Goal: Task Accomplishment & Management: Complete application form

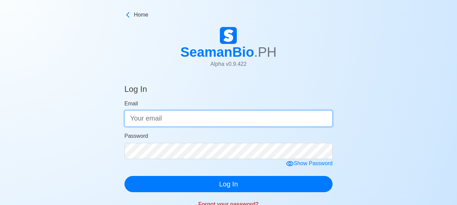
click at [190, 117] on input "Email" at bounding box center [228, 119] width 208 height 16
type input "[EMAIL_ADDRESS][DOMAIN_NAME]"
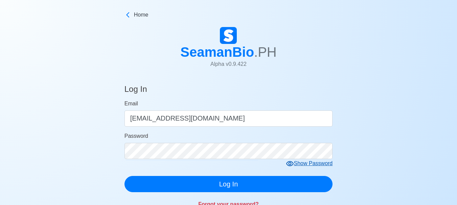
click at [291, 165] on icon at bounding box center [289, 163] width 7 height 5
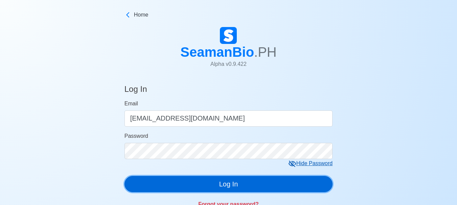
click at [225, 187] on button "Log In" at bounding box center [228, 184] width 208 height 16
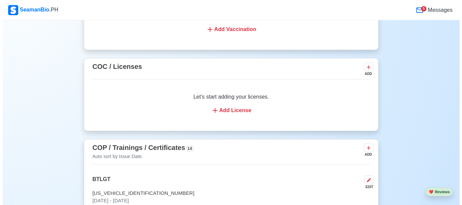
scroll to position [1115, 0]
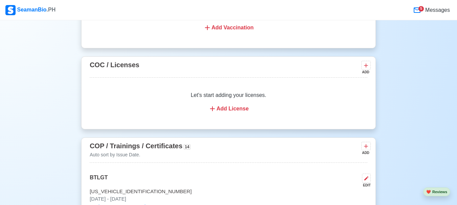
click at [215, 111] on icon at bounding box center [212, 109] width 8 height 8
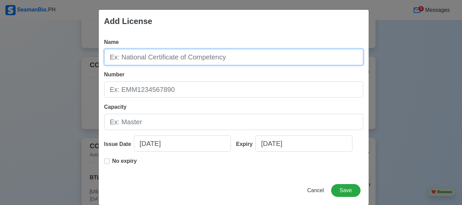
click at [234, 57] on input "Name" at bounding box center [233, 57] width 259 height 16
type input "o"
type input "OFFICER IN CAHRGE OF NAVIGATIONAL WATCH"
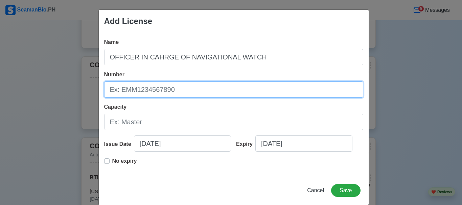
click at [197, 92] on input "Number" at bounding box center [233, 89] width 259 height 16
type input "COICNW200006367424"
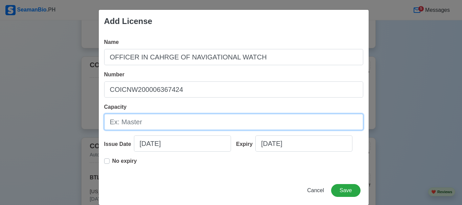
click at [171, 123] on input "Capacity" at bounding box center [233, 122] width 259 height 16
type input "OPERATIONAL"
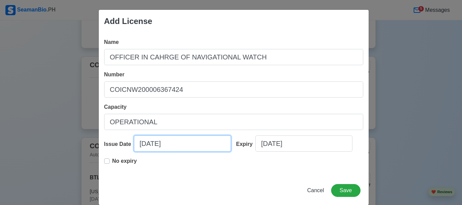
click at [143, 143] on input "09/10/2025" at bounding box center [182, 144] width 97 height 16
select select "****"
select select "*********"
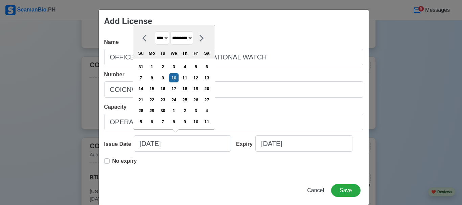
click at [165, 37] on select "**** **** **** **** **** **** **** **** **** **** **** **** **** **** **** ****…" at bounding box center [162, 37] width 14 height 13
select select "****"
click at [155, 31] on select "**** **** **** **** **** **** **** **** **** **** **** **** **** **** **** ****…" at bounding box center [162, 37] width 14 height 13
click at [193, 38] on select "******* ******** ***** ***** *** **** **** ****** ********* ******* ******** **…" at bounding box center [181, 37] width 23 height 13
select select "********"
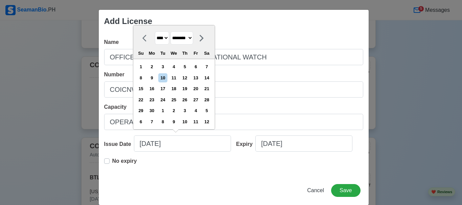
click at [171, 31] on select "******* ******** ***** ***** *** **** **** ****** ********* ******* ******** **…" at bounding box center [181, 37] width 23 height 13
click at [163, 89] on div "13" at bounding box center [162, 88] width 9 height 9
type input "02/13/2024"
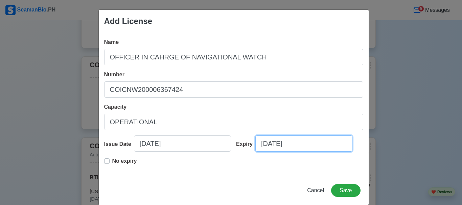
click at [297, 144] on input "09/10/2025" at bounding box center [303, 144] width 97 height 16
select select "****"
select select "*********"
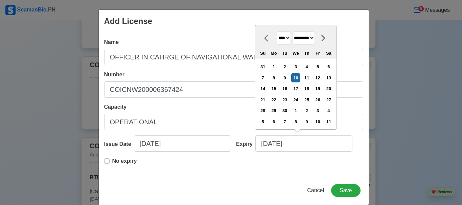
click at [288, 37] on select "**** **** **** **** **** **** **** **** **** **** **** **** **** **** **** ****…" at bounding box center [283, 37] width 14 height 13
select select "****"
click at [276, 31] on select "**** **** **** **** **** **** **** **** **** **** **** **** **** **** **** ****…" at bounding box center [283, 37] width 14 height 13
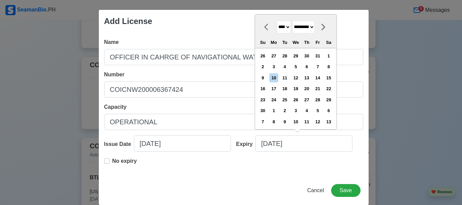
click at [315, 25] on select "******* ******** ***** ***** *** **** **** ****** ********* ******* ******** **…" at bounding box center [303, 27] width 23 height 13
select select "********"
click at [292, 31] on select "******* ******** ***** ***** *** **** **** ****** ********* ******* ******** **…" at bounding box center [303, 27] width 23 height 13
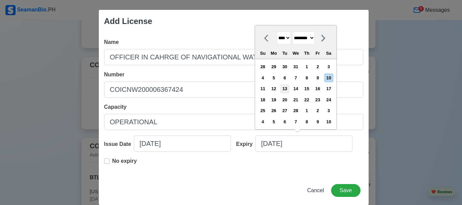
click at [287, 90] on div "13" at bounding box center [284, 88] width 9 height 9
type input "02/13/2029"
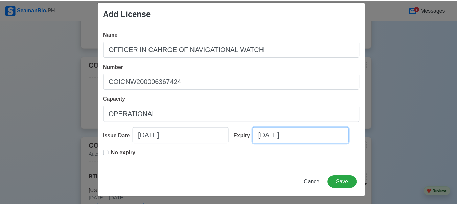
scroll to position [10, 0]
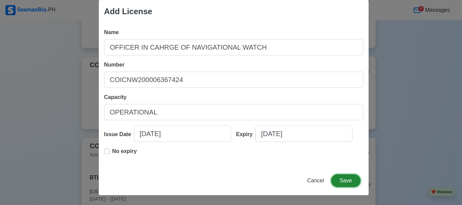
click at [341, 182] on button "Save" at bounding box center [345, 180] width 29 height 13
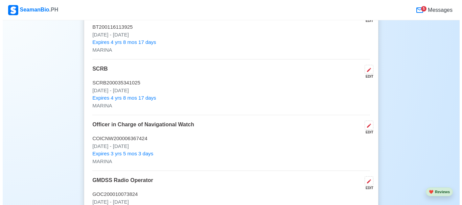
scroll to position [1217, 0]
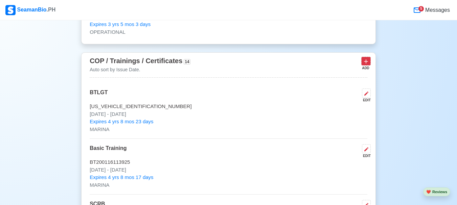
click at [367, 63] on icon at bounding box center [365, 61] width 7 height 7
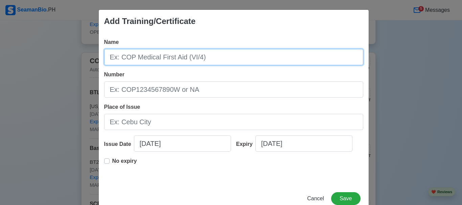
click at [210, 57] on input "Name" at bounding box center [233, 57] width 259 height 16
type input "COP MEDICAL FIRST AID VI/4.1"
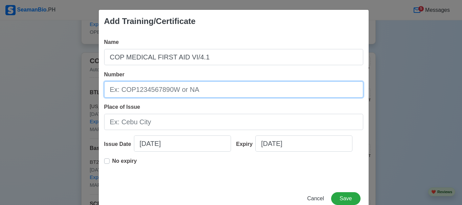
click at [197, 90] on input "Number" at bounding box center [233, 89] width 259 height 16
type input "MEFA200001449819"
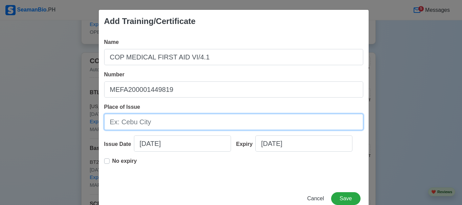
drag, startPoint x: 171, startPoint y: 127, endPoint x: 175, endPoint y: 123, distance: 5.3
click at [172, 127] on input "Place of Issue" at bounding box center [233, 122] width 259 height 16
type input "MARINA MANILA"
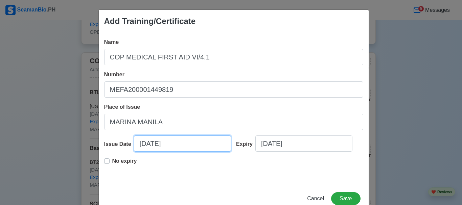
click at [165, 146] on input "09/10/2025" at bounding box center [182, 144] width 97 height 16
select select "****"
select select "*********"
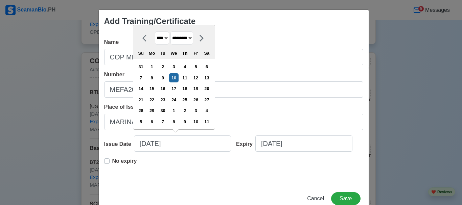
click at [166, 39] on select "**** **** **** **** **** **** **** **** **** **** **** **** **** **** **** ****…" at bounding box center [162, 37] width 14 height 13
select select "****"
click at [155, 31] on select "**** **** **** **** **** **** **** **** **** **** **** **** **** **** **** ****…" at bounding box center [162, 37] width 14 height 13
click at [165, 101] on div "24" at bounding box center [162, 99] width 9 height 9
type input "09/24/2019"
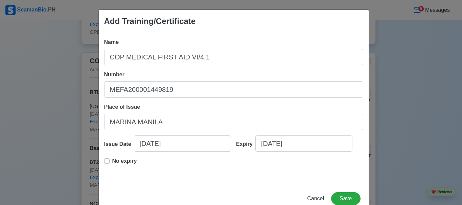
click at [112, 161] on label "No expiry" at bounding box center [124, 164] width 25 height 14
type input "09/24/2019"
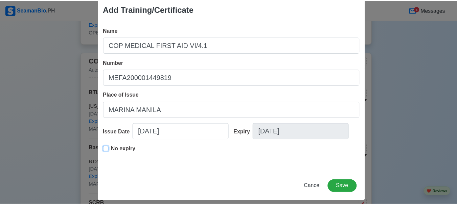
scroll to position [18, 0]
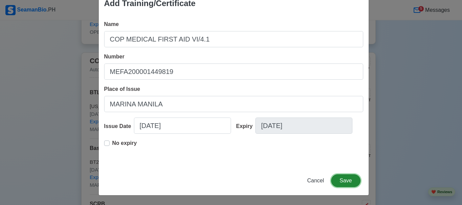
click at [341, 180] on button "Save" at bounding box center [345, 180] width 29 height 13
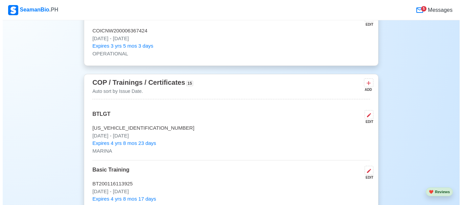
scroll to position [1183, 0]
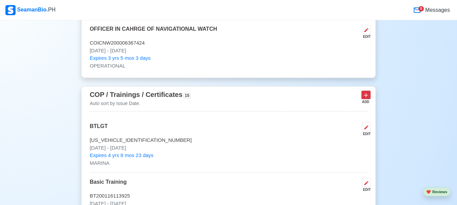
click at [366, 97] on icon at bounding box center [366, 95] width 4 height 4
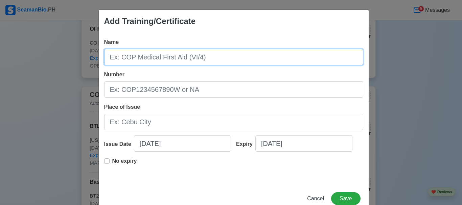
click at [204, 57] on input "Name" at bounding box center [233, 57] width 259 height 16
type input "LNG FAMILIARIZATION COURSE"
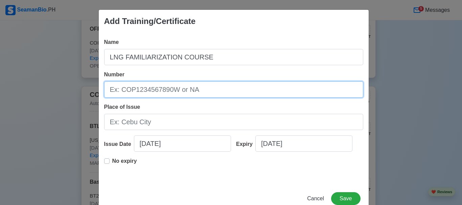
click at [192, 90] on input "Number" at bounding box center [233, 89] width 259 height 16
type input "LNGFAM-2016-11-44"
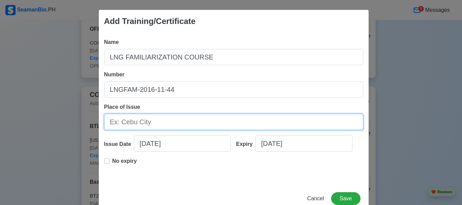
click at [175, 125] on input "Place of Issue" at bounding box center [233, 122] width 259 height 16
type input "Norwegian Training Center [GEOGRAPHIC_DATA]"
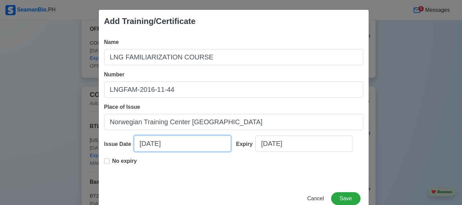
click at [166, 144] on input "09/10/2025" at bounding box center [182, 144] width 97 height 16
select select "****"
select select "*********"
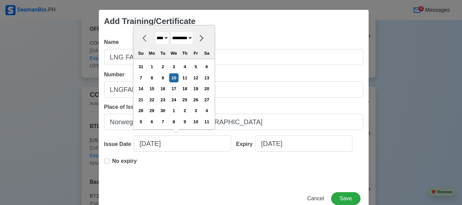
click at [166, 38] on select "**** **** **** **** **** **** **** **** **** **** **** **** **** **** **** ****…" at bounding box center [162, 37] width 14 height 13
select select "****"
click at [155, 31] on select "**** **** **** **** **** **** **** **** **** **** **** **** **** **** **** ****…" at bounding box center [162, 37] width 14 height 13
click at [193, 38] on select "******* ******** ***** ***** *** **** **** ****** ********* ******* ******** **…" at bounding box center [181, 37] width 23 height 13
select select "******"
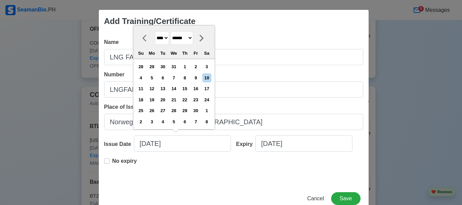
click at [171, 31] on select "******* ******** ***** ***** *** **** **** ****** ********* ******* ******** **…" at bounding box center [181, 37] width 23 height 13
click at [196, 67] on div "5" at bounding box center [195, 66] width 9 height 9
type input "08/05/2016"
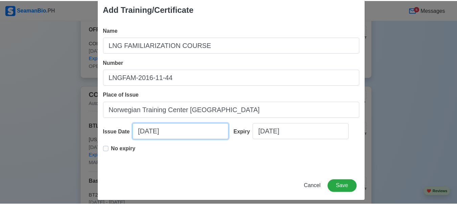
scroll to position [18, 0]
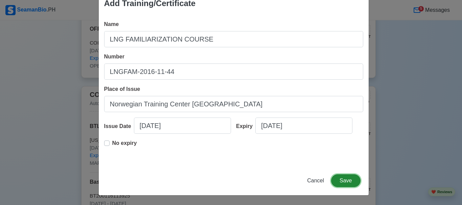
click at [342, 180] on button "Save" at bounding box center [345, 180] width 29 height 13
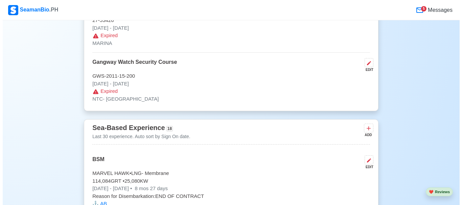
scroll to position [2095, 0]
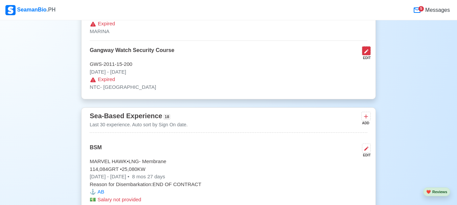
click at [366, 53] on icon at bounding box center [366, 51] width 4 height 4
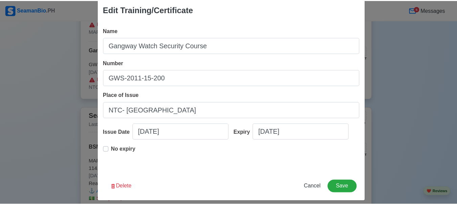
scroll to position [18, 0]
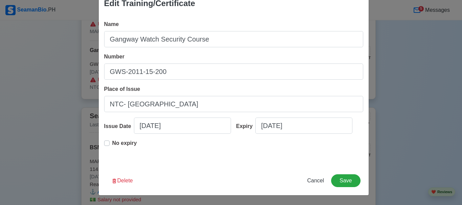
click at [112, 143] on label "No expiry" at bounding box center [124, 146] width 25 height 14
type input "07/14/2011"
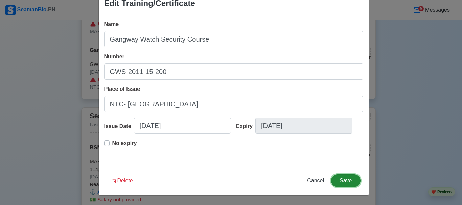
click at [344, 181] on button "Save" at bounding box center [345, 180] width 29 height 13
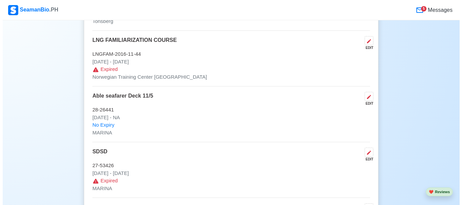
scroll to position [1926, 0]
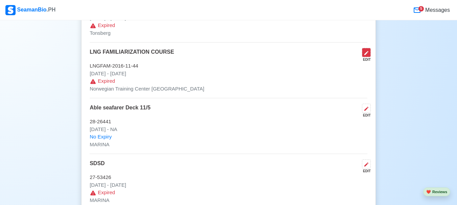
click at [366, 56] on icon at bounding box center [365, 52] width 5 height 5
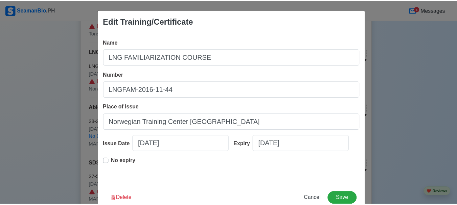
scroll to position [18, 0]
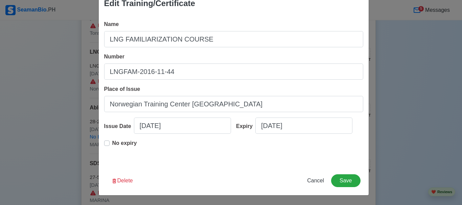
click at [112, 142] on label "No expiry" at bounding box center [124, 146] width 25 height 14
type input "08/05/2016"
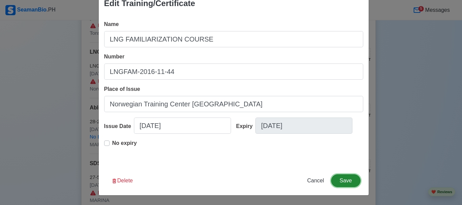
click at [342, 179] on button "Save" at bounding box center [345, 180] width 29 height 13
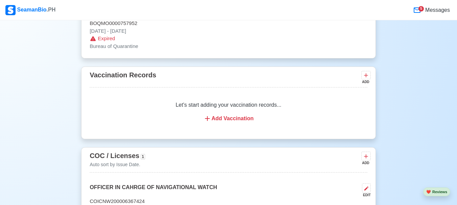
scroll to position [1048, 0]
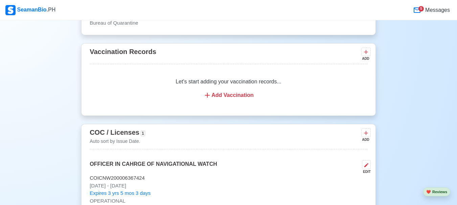
click at [207, 98] on icon at bounding box center [207, 95] width 8 height 8
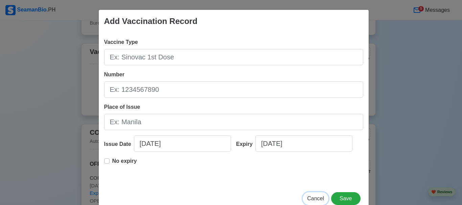
click at [313, 199] on span "Cancel" at bounding box center [315, 199] width 17 height 6
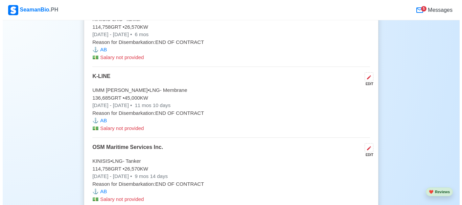
scroll to position [2433, 0]
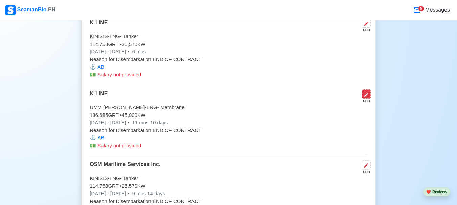
click at [367, 97] on icon at bounding box center [366, 95] width 4 height 4
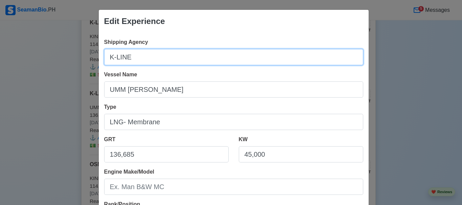
click at [134, 56] on input "K-LINE" at bounding box center [233, 57] width 259 height 16
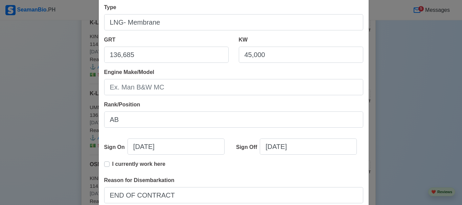
scroll to position [101, 0]
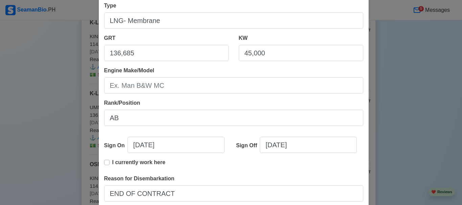
type input "K-LNG MARITIME SERVICES INC."
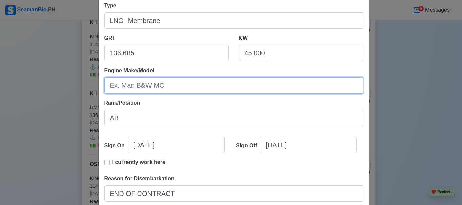
click at [209, 89] on input "Engine Make/Model" at bounding box center [233, 85] width 259 height 16
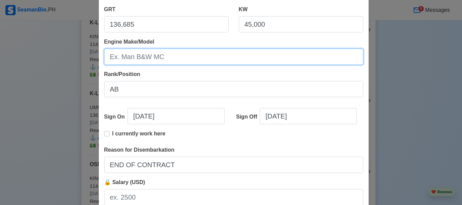
scroll to position [135, 0]
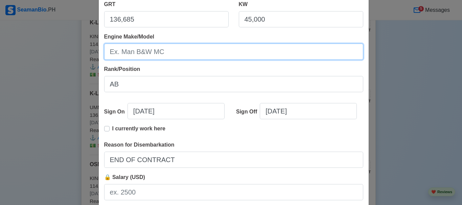
drag, startPoint x: 161, startPoint y: 52, endPoint x: 168, endPoint y: 51, distance: 7.4
click at [161, 51] on input "Engine Make/Model" at bounding box center [233, 52] width 259 height 16
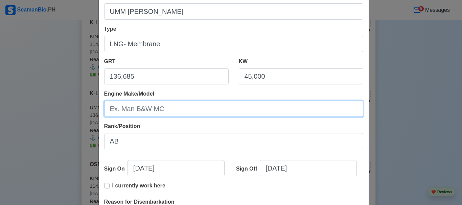
scroll to position [68, 0]
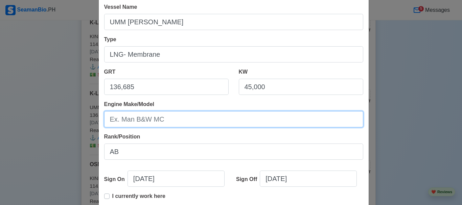
type input "m"
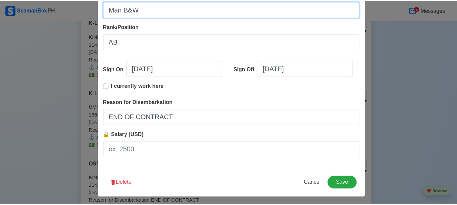
scroll to position [180, 0]
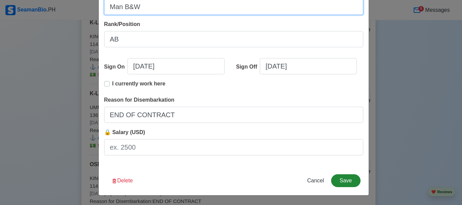
type input "Man B&W"
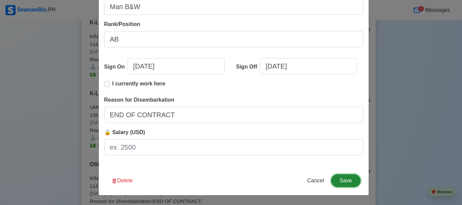
click at [346, 184] on button "Save" at bounding box center [345, 180] width 29 height 13
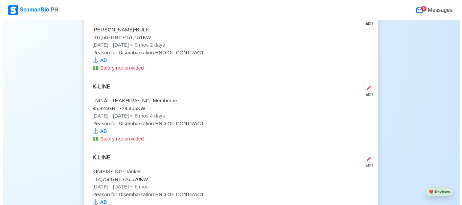
scroll to position [2163, 0]
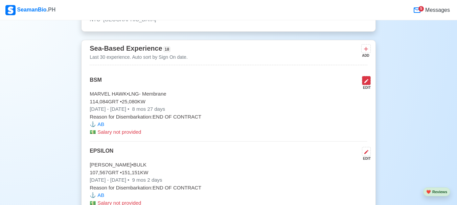
click at [365, 83] on icon at bounding box center [365, 80] width 5 height 5
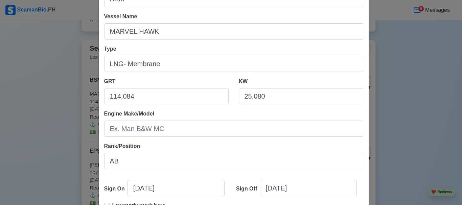
scroll to position [68, 0]
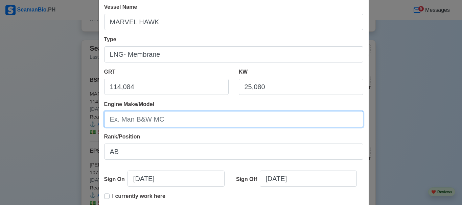
click at [164, 117] on input "Engine Make/Model" at bounding box center [233, 119] width 259 height 16
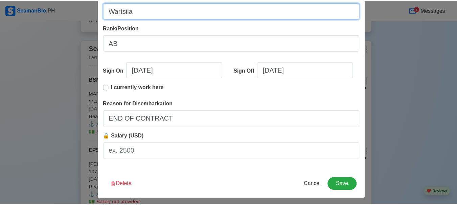
scroll to position [180, 0]
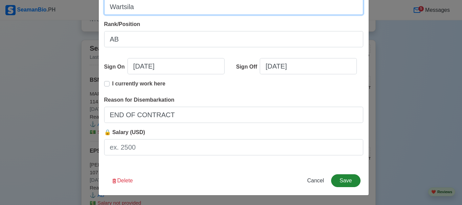
type input "Wartsila"
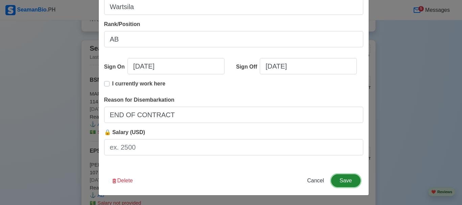
click at [341, 180] on button "Save" at bounding box center [345, 180] width 29 height 13
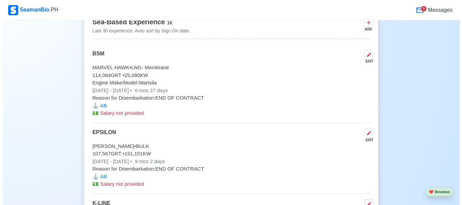
scroll to position [2230, 0]
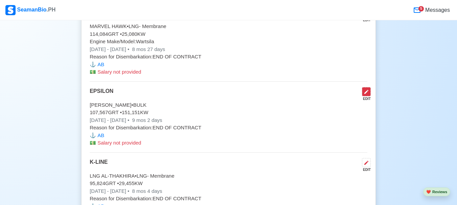
click at [366, 94] on icon at bounding box center [366, 92] width 4 height 4
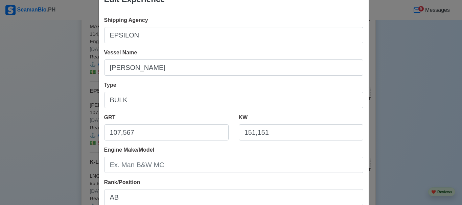
scroll to position [34, 0]
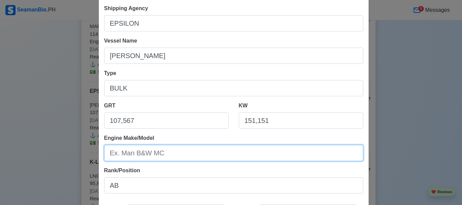
click at [160, 155] on input "Engine Make/Model" at bounding box center [233, 153] width 259 height 16
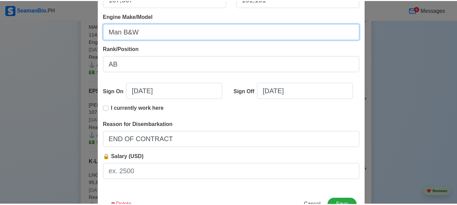
scroll to position [180, 0]
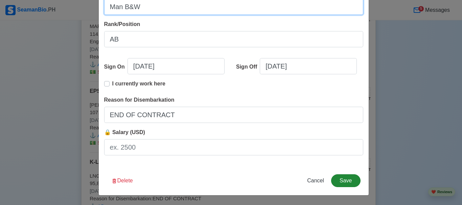
type input "Man B&W"
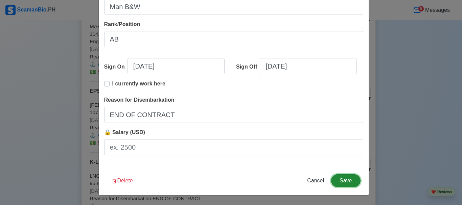
click at [345, 182] on button "Save" at bounding box center [345, 180] width 29 height 13
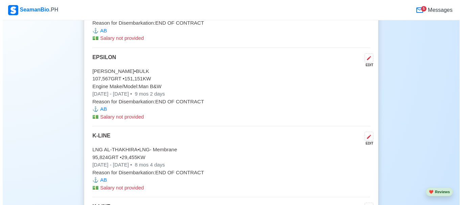
scroll to position [2298, 0]
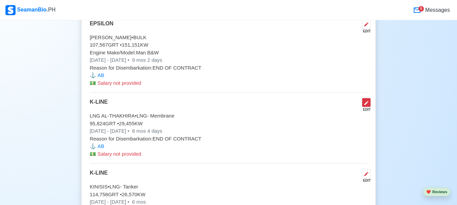
click at [366, 106] on icon at bounding box center [365, 102] width 5 height 5
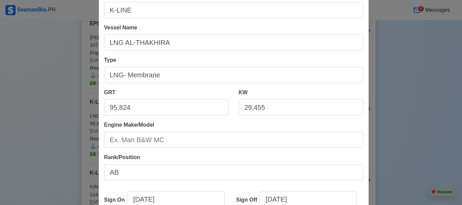
scroll to position [68, 0]
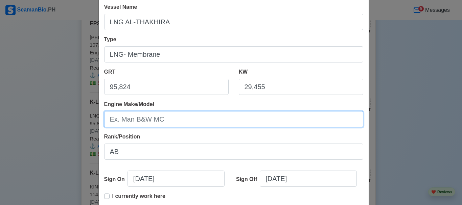
click at [178, 123] on input "Engine Make/Model" at bounding box center [233, 119] width 259 height 16
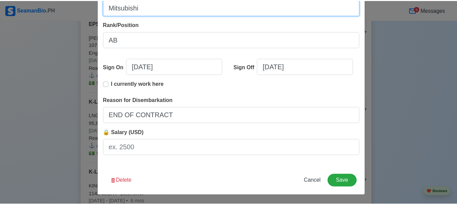
scroll to position [180, 0]
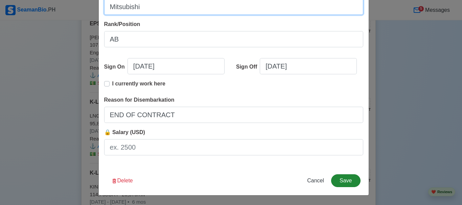
type input "Mitsubishi"
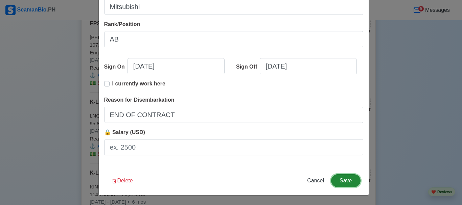
click at [343, 183] on button "Save" at bounding box center [345, 180] width 29 height 13
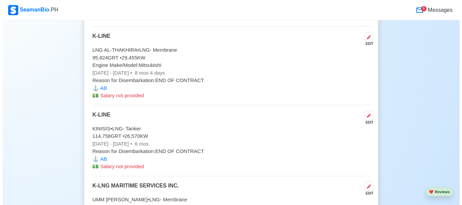
scroll to position [2332, 0]
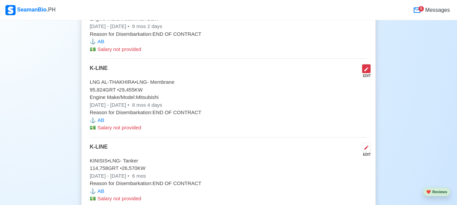
click at [369, 71] on button at bounding box center [366, 68] width 9 height 9
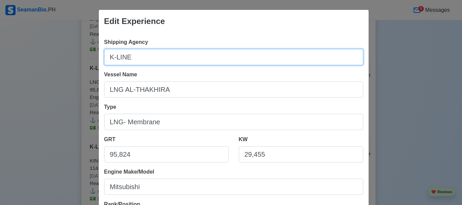
click at [140, 53] on input "K-LINE" at bounding box center [233, 57] width 259 height 16
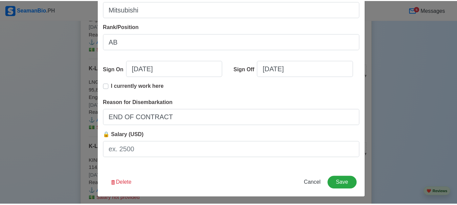
scroll to position [180, 0]
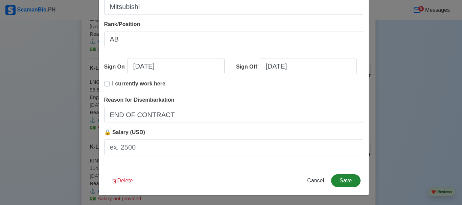
type input "K-LNG MARITIME SERVICES INC."
click at [345, 178] on button "Save" at bounding box center [345, 180] width 29 height 13
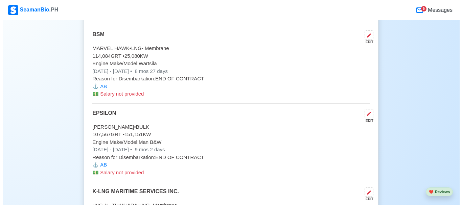
scroll to position [2197, 0]
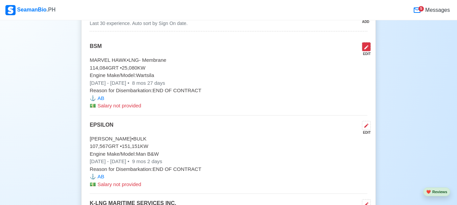
click at [366, 50] on icon at bounding box center [365, 47] width 5 height 5
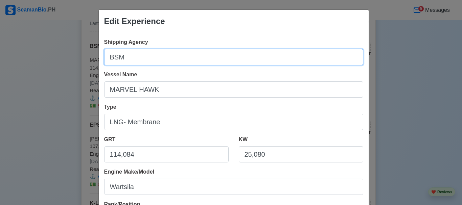
click at [154, 58] on input "BSM" at bounding box center [233, 57] width 259 height 16
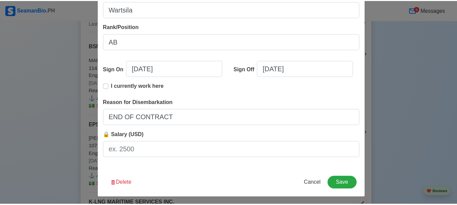
scroll to position [180, 0]
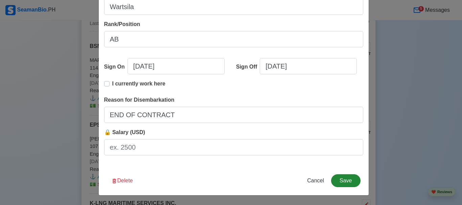
type input "BSM CREW SERVICES CENTRE [GEOGRAPHIC_DATA]"
click at [338, 182] on button "Save" at bounding box center [345, 180] width 29 height 13
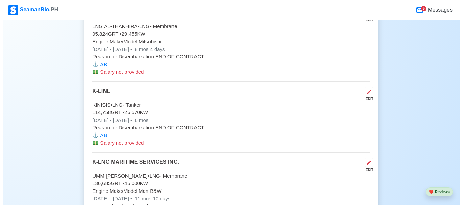
scroll to position [2399, 0]
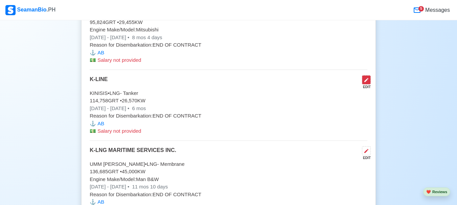
click at [364, 83] on icon at bounding box center [365, 79] width 5 height 5
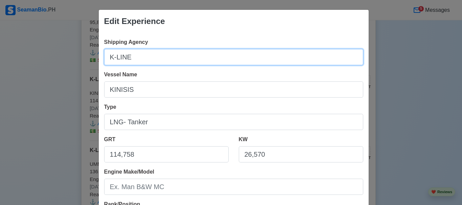
click at [154, 56] on input "K-LINE" at bounding box center [233, 57] width 259 height 16
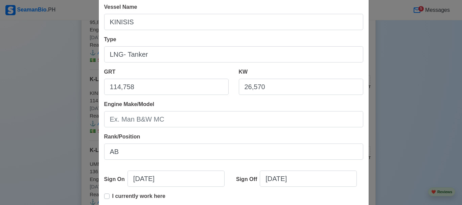
scroll to position [135, 0]
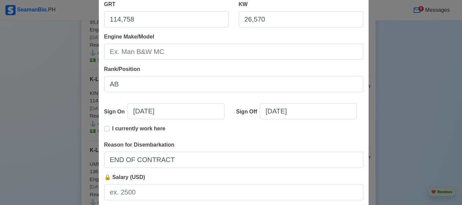
type input "K-LNG MARITIME SERVICES INC."
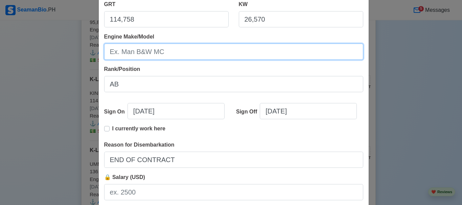
click at [170, 52] on input "Engine Make/Model" at bounding box center [233, 52] width 259 height 16
type input "m"
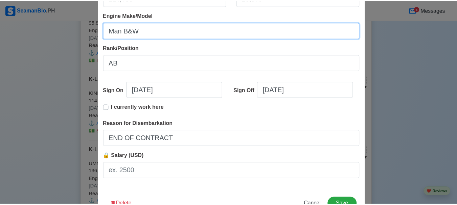
scroll to position [180, 0]
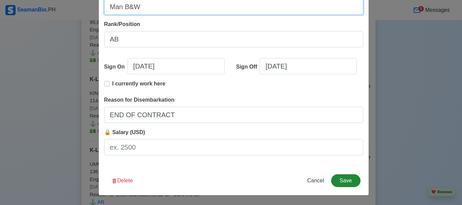
type input "Man B&W"
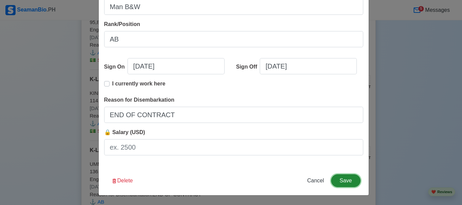
click at [339, 180] on button "Save" at bounding box center [345, 180] width 29 height 13
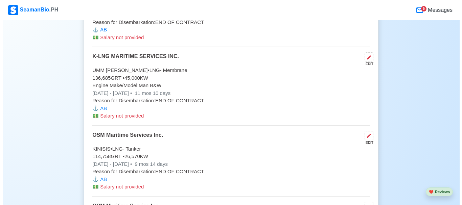
scroll to position [2535, 0]
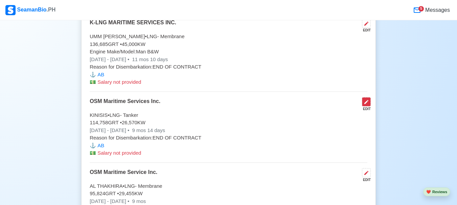
click at [368, 105] on icon at bounding box center [365, 101] width 5 height 5
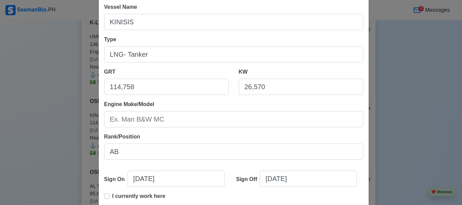
scroll to position [101, 0]
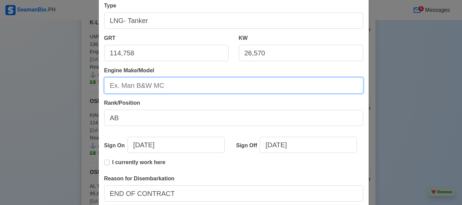
click at [186, 85] on input "Engine Make/Model" at bounding box center [233, 85] width 259 height 16
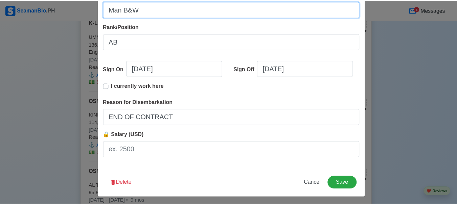
scroll to position [180, 0]
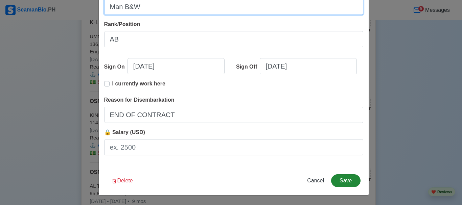
type input "Man B&W"
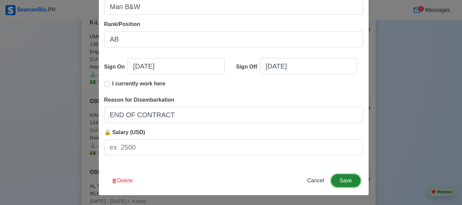
click at [346, 181] on button "Save" at bounding box center [345, 180] width 29 height 13
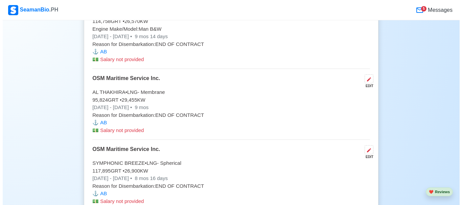
scroll to position [2670, 0]
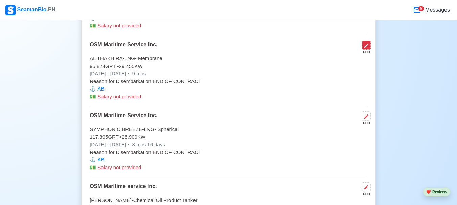
click at [367, 48] on icon at bounding box center [365, 45] width 5 height 5
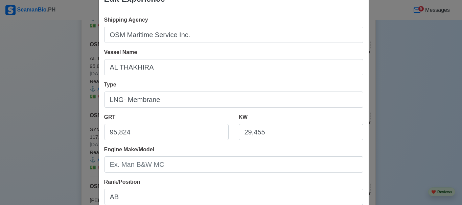
scroll to position [68, 0]
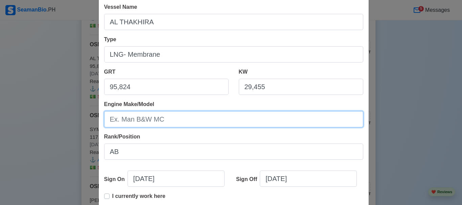
click at [165, 120] on input "Engine Make/Model" at bounding box center [233, 119] width 259 height 16
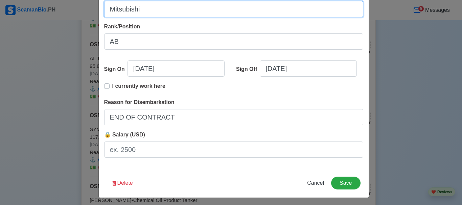
scroll to position [180, 0]
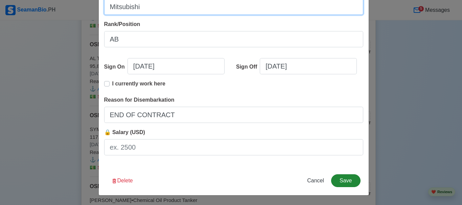
type input "Mitsubishi"
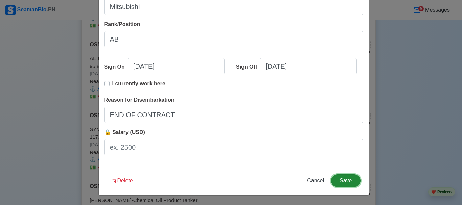
click at [341, 182] on button "Save" at bounding box center [345, 180] width 29 height 13
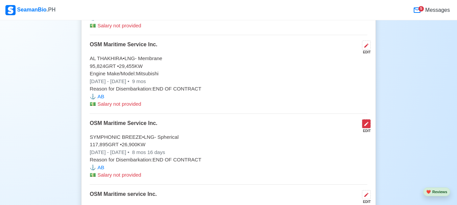
click at [365, 127] on icon at bounding box center [365, 123] width 5 height 5
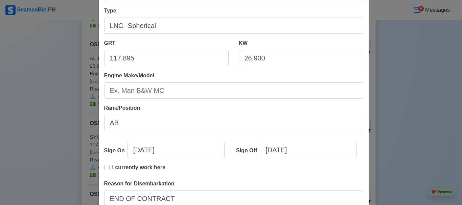
scroll to position [101, 0]
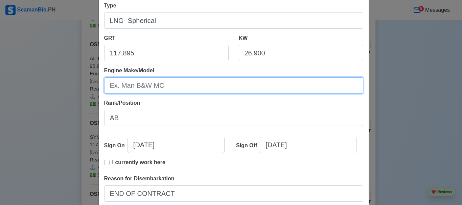
click at [174, 86] on input "Engine Make/Model" at bounding box center [233, 85] width 259 height 16
click at [166, 83] on input "Engine Make/Model" at bounding box center [233, 85] width 259 height 16
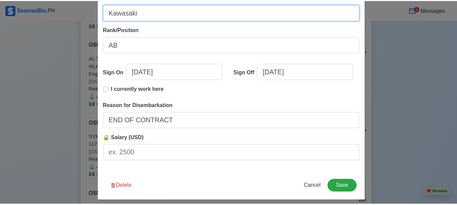
scroll to position [180, 0]
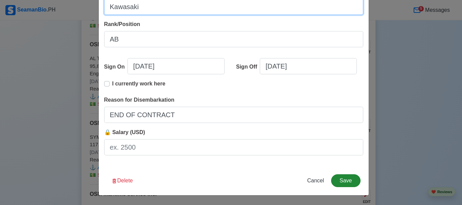
type input "Kawasaki"
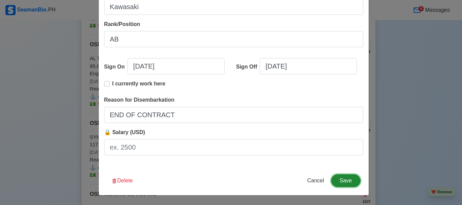
click at [338, 178] on button "Save" at bounding box center [345, 180] width 29 height 13
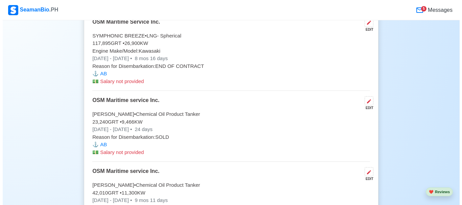
scroll to position [2805, 0]
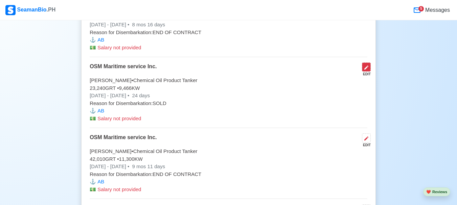
click at [368, 70] on icon at bounding box center [365, 67] width 5 height 5
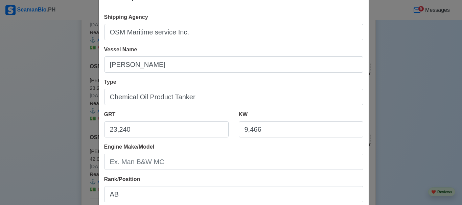
scroll to position [68, 0]
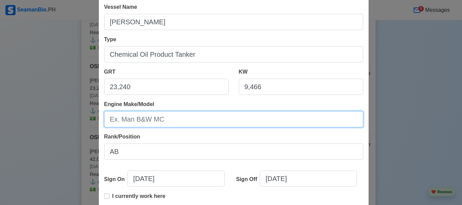
click at [170, 120] on input "Engine Make/Model" at bounding box center [233, 119] width 259 height 16
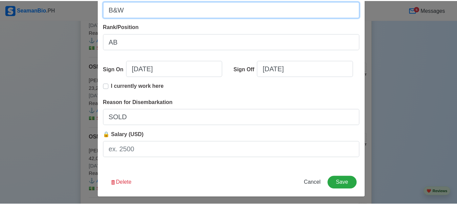
scroll to position [180, 0]
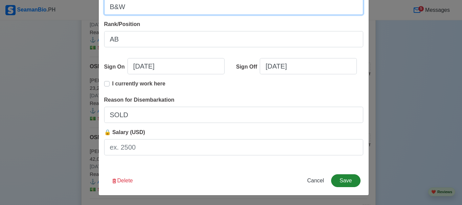
type input "B&W"
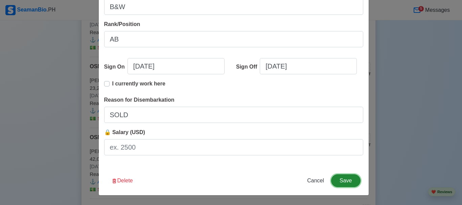
click at [343, 180] on button "Save" at bounding box center [345, 180] width 29 height 13
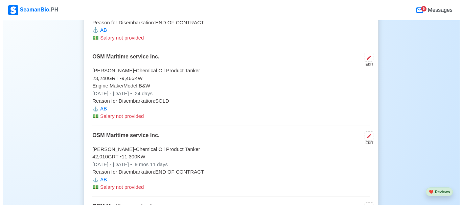
scroll to position [2839, 0]
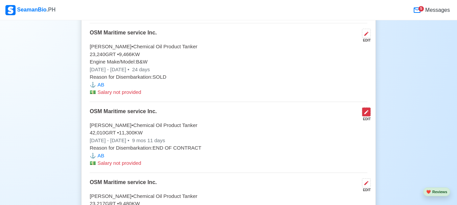
click at [365, 115] on icon at bounding box center [365, 111] width 5 height 5
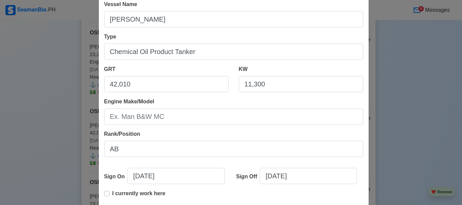
scroll to position [101, 0]
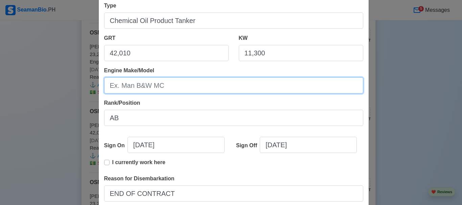
click at [192, 89] on input "Engine Make/Model" at bounding box center [233, 85] width 259 height 16
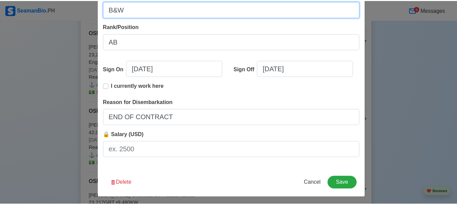
scroll to position [180, 0]
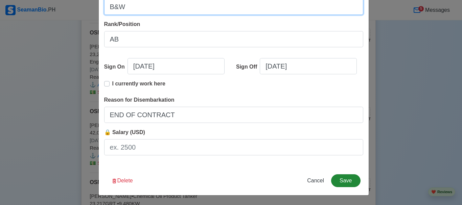
type input "B&W"
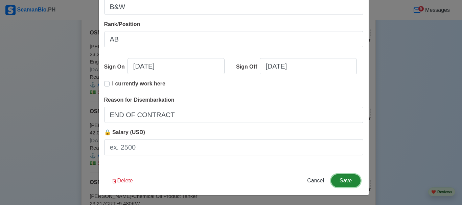
click at [341, 183] on button "Save" at bounding box center [345, 180] width 29 height 13
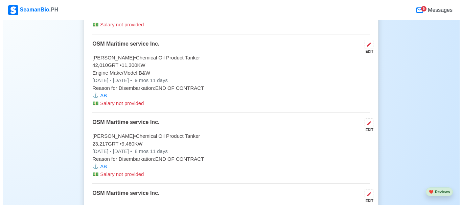
scroll to position [2940, 0]
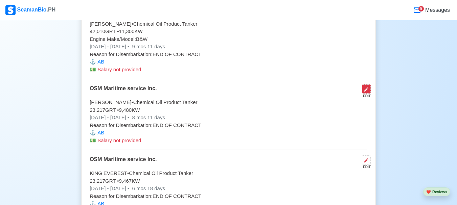
click at [366, 92] on icon at bounding box center [365, 89] width 5 height 5
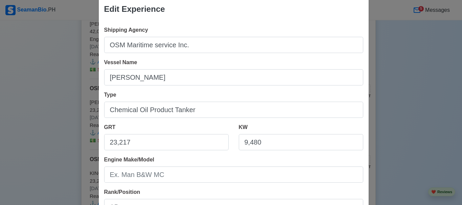
scroll to position [34, 0]
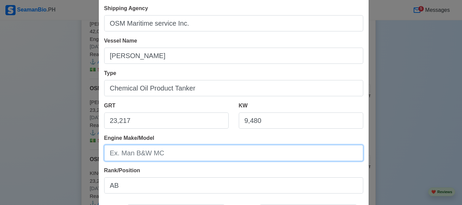
click at [138, 149] on input "Engine Make/Model" at bounding box center [233, 153] width 259 height 16
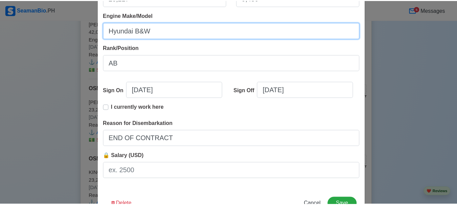
scroll to position [180, 0]
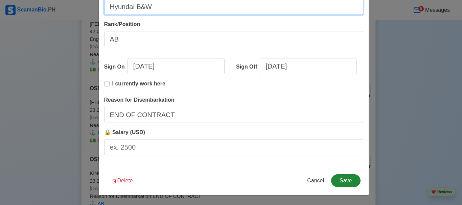
type input "Hyundai B&W"
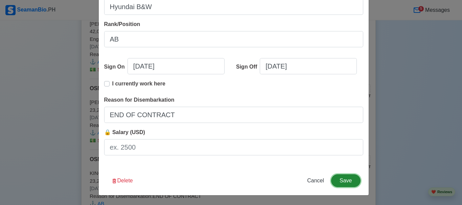
click at [341, 181] on button "Save" at bounding box center [345, 180] width 29 height 13
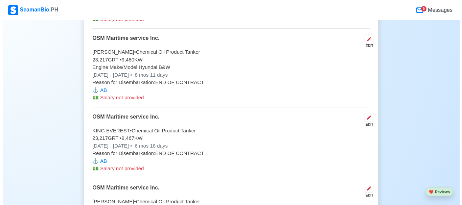
scroll to position [2974, 0]
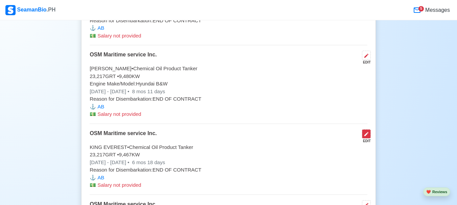
click at [364, 137] on icon at bounding box center [365, 133] width 5 height 5
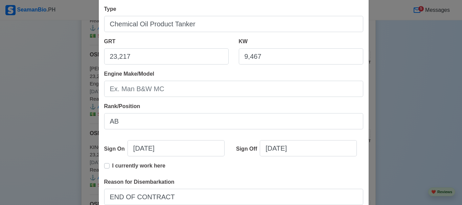
scroll to position [101, 0]
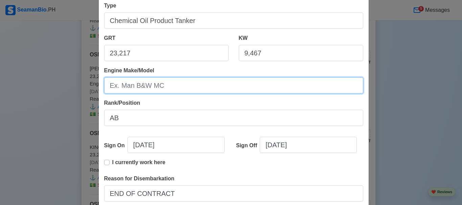
click at [180, 87] on input "Engine Make/Model" at bounding box center [233, 85] width 259 height 16
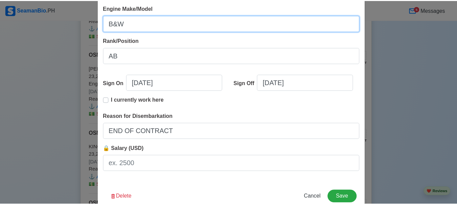
scroll to position [180, 0]
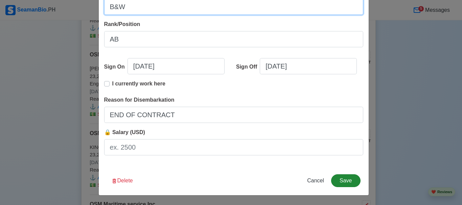
type input "B&W"
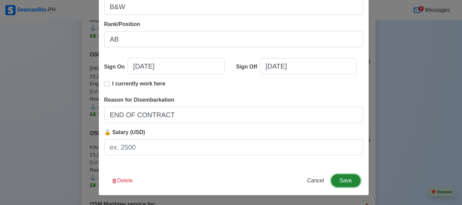
click at [343, 182] on button "Save" at bounding box center [345, 180] width 29 height 13
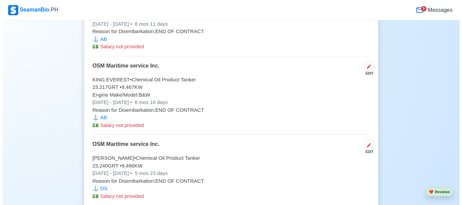
scroll to position [3075, 0]
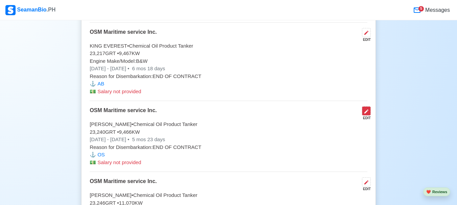
click at [364, 114] on icon at bounding box center [366, 111] width 4 height 4
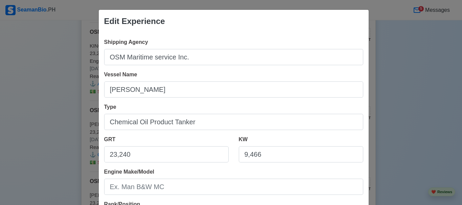
scroll to position [68, 0]
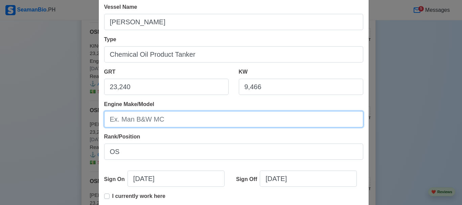
click at [174, 121] on input "Engine Make/Model" at bounding box center [233, 119] width 259 height 16
type input "b"
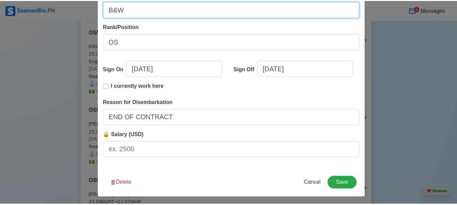
scroll to position [180, 0]
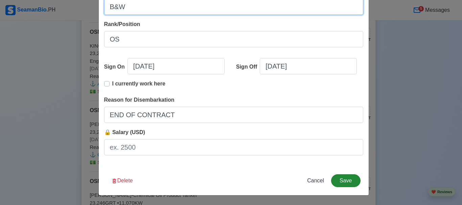
type input "B&W"
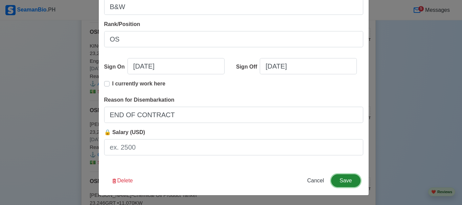
click at [345, 182] on button "Save" at bounding box center [345, 180] width 29 height 13
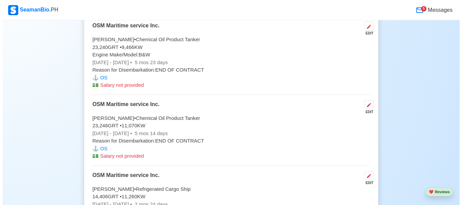
scroll to position [3177, 0]
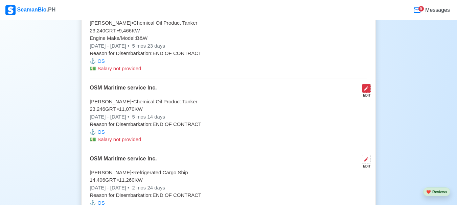
click at [367, 91] on icon at bounding box center [365, 88] width 5 height 5
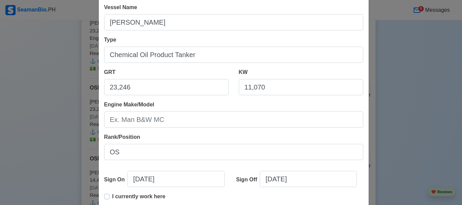
scroll to position [68, 0]
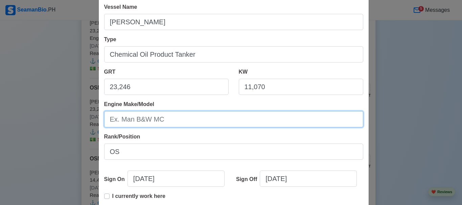
click at [161, 122] on input "Engine Make/Model" at bounding box center [233, 119] width 259 height 16
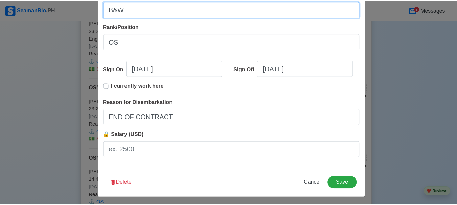
scroll to position [180, 0]
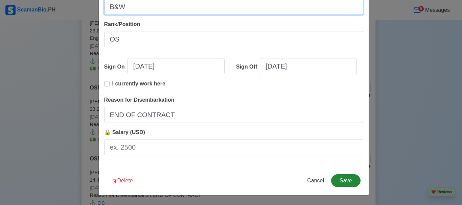
type input "B&W"
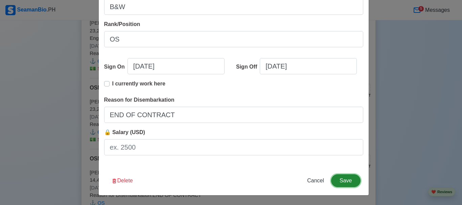
click at [338, 182] on button "Save" at bounding box center [345, 180] width 29 height 13
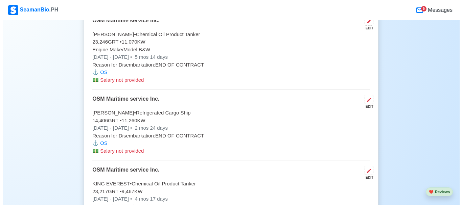
scroll to position [3244, 0]
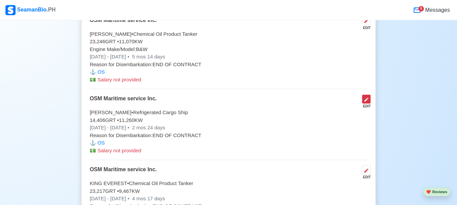
click at [365, 102] on icon at bounding box center [365, 99] width 5 height 5
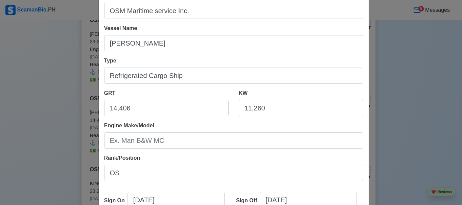
scroll to position [68, 0]
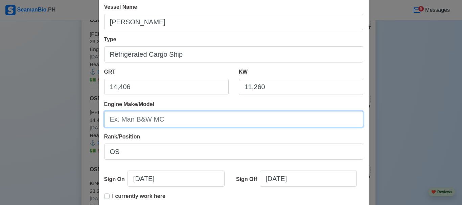
click at [192, 123] on input "Engine Make/Model" at bounding box center [233, 119] width 259 height 16
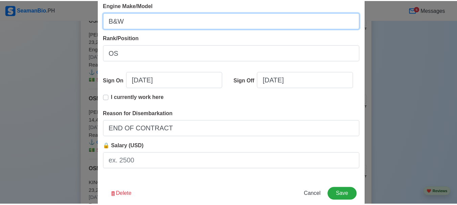
scroll to position [169, 0]
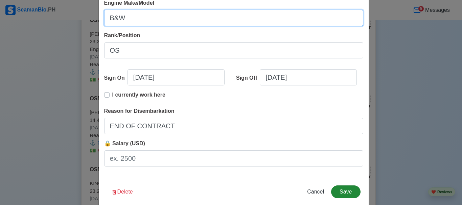
type input "B&W"
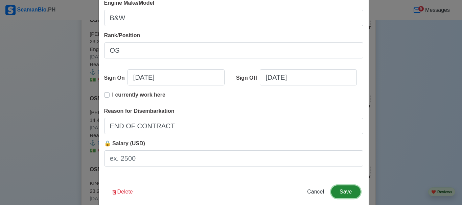
click at [343, 192] on button "Save" at bounding box center [345, 192] width 29 height 13
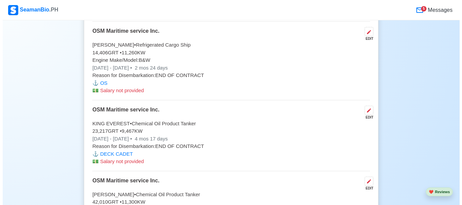
scroll to position [3346, 0]
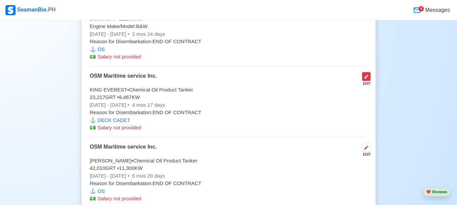
click at [364, 79] on icon at bounding box center [366, 77] width 4 height 4
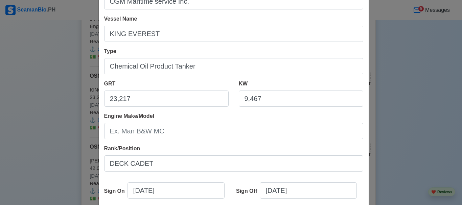
scroll to position [68, 0]
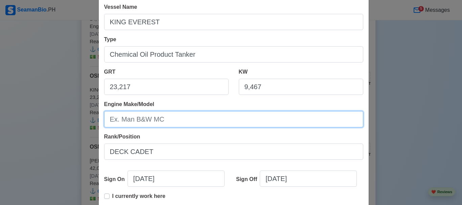
click at [182, 123] on input "Engine Make/Model" at bounding box center [233, 119] width 259 height 16
type input "b"
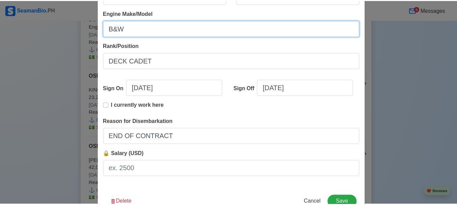
scroll to position [180, 0]
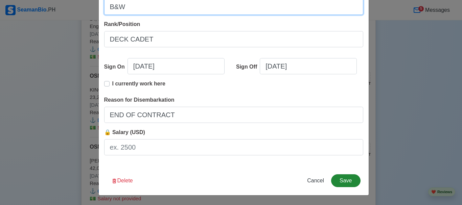
type input "B&W"
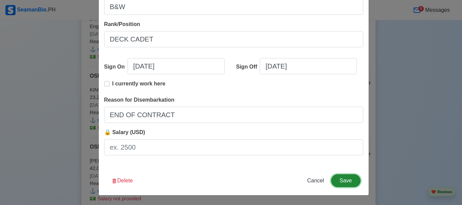
click at [344, 182] on button "Save" at bounding box center [345, 180] width 29 height 13
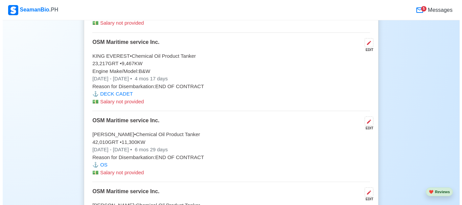
scroll to position [3413, 0]
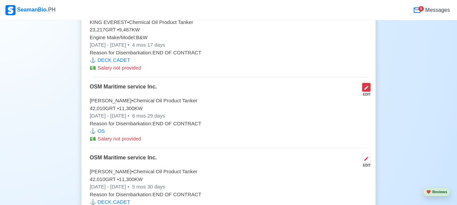
click at [367, 91] on icon at bounding box center [365, 87] width 5 height 5
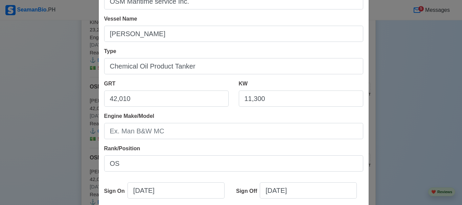
scroll to position [68, 0]
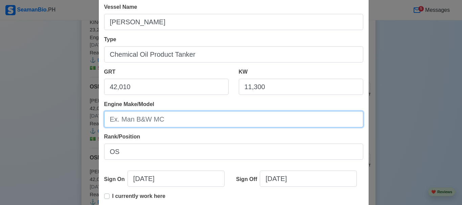
click at [166, 120] on input "Engine Make/Model" at bounding box center [233, 119] width 259 height 16
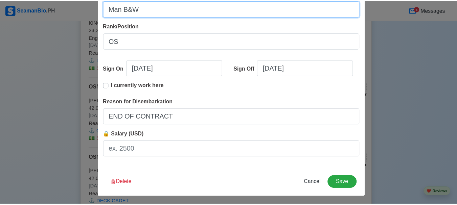
scroll to position [180, 0]
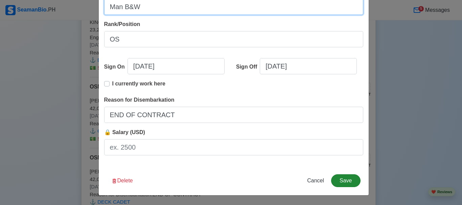
type input "Man B&W"
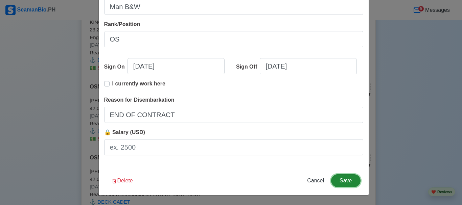
click at [341, 181] on button "Save" at bounding box center [345, 180] width 29 height 13
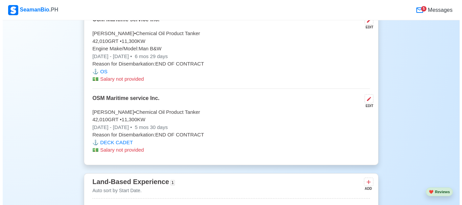
scroll to position [3481, 0]
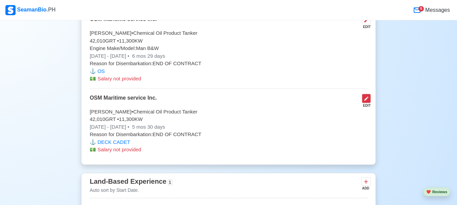
click at [365, 101] on icon at bounding box center [365, 98] width 5 height 5
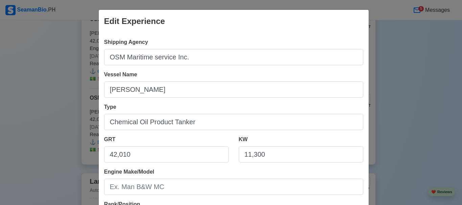
scroll to position [68, 0]
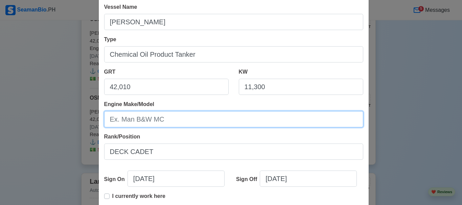
click at [166, 119] on input "Engine Make/Model" at bounding box center [233, 119] width 259 height 16
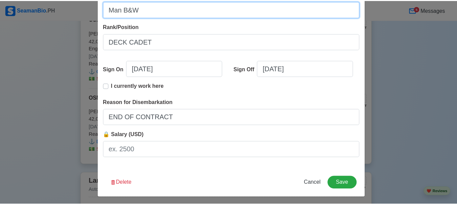
scroll to position [180, 0]
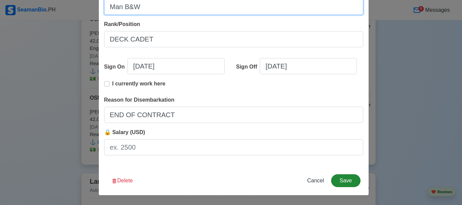
type input "Man B&W"
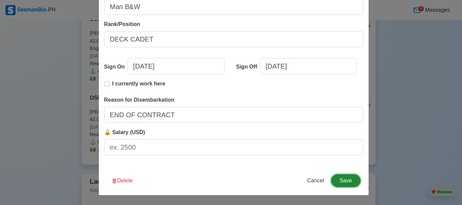
click at [342, 182] on button "Save" at bounding box center [345, 180] width 29 height 13
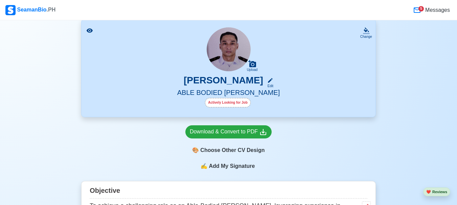
scroll to position [34, 0]
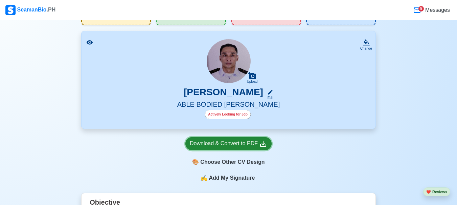
click at [226, 144] on div "Download & Convert to PDF" at bounding box center [228, 144] width 77 height 8
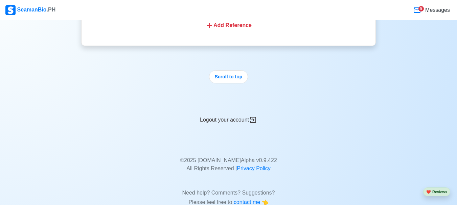
scroll to position [3819, 0]
click at [226, 123] on div "Logout your account" at bounding box center [228, 115] width 294 height 17
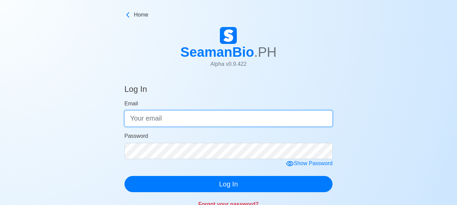
click at [189, 120] on input "Email" at bounding box center [228, 119] width 208 height 16
type input "N"
type input "[EMAIL_ADDRESS][DOMAIN_NAME]"
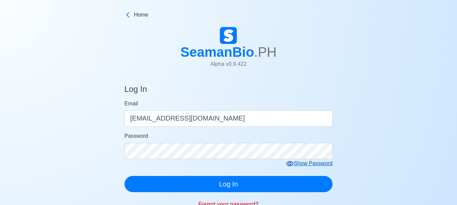
click at [290, 163] on icon at bounding box center [289, 163] width 7 height 5
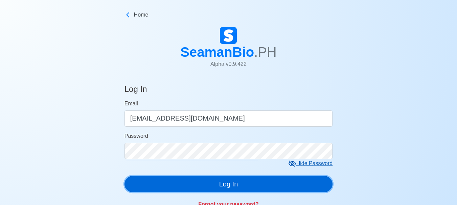
click at [234, 186] on button "Log In" at bounding box center [228, 184] width 208 height 16
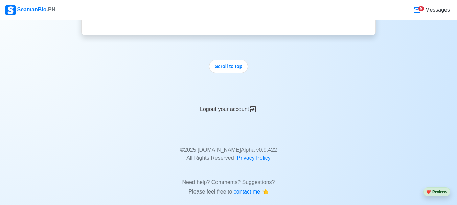
scroll to position [3841, 0]
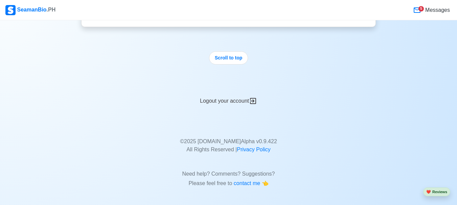
click at [225, 101] on div "Logout your account" at bounding box center [228, 97] width 294 height 17
